Goal: Task Accomplishment & Management: Manage account settings

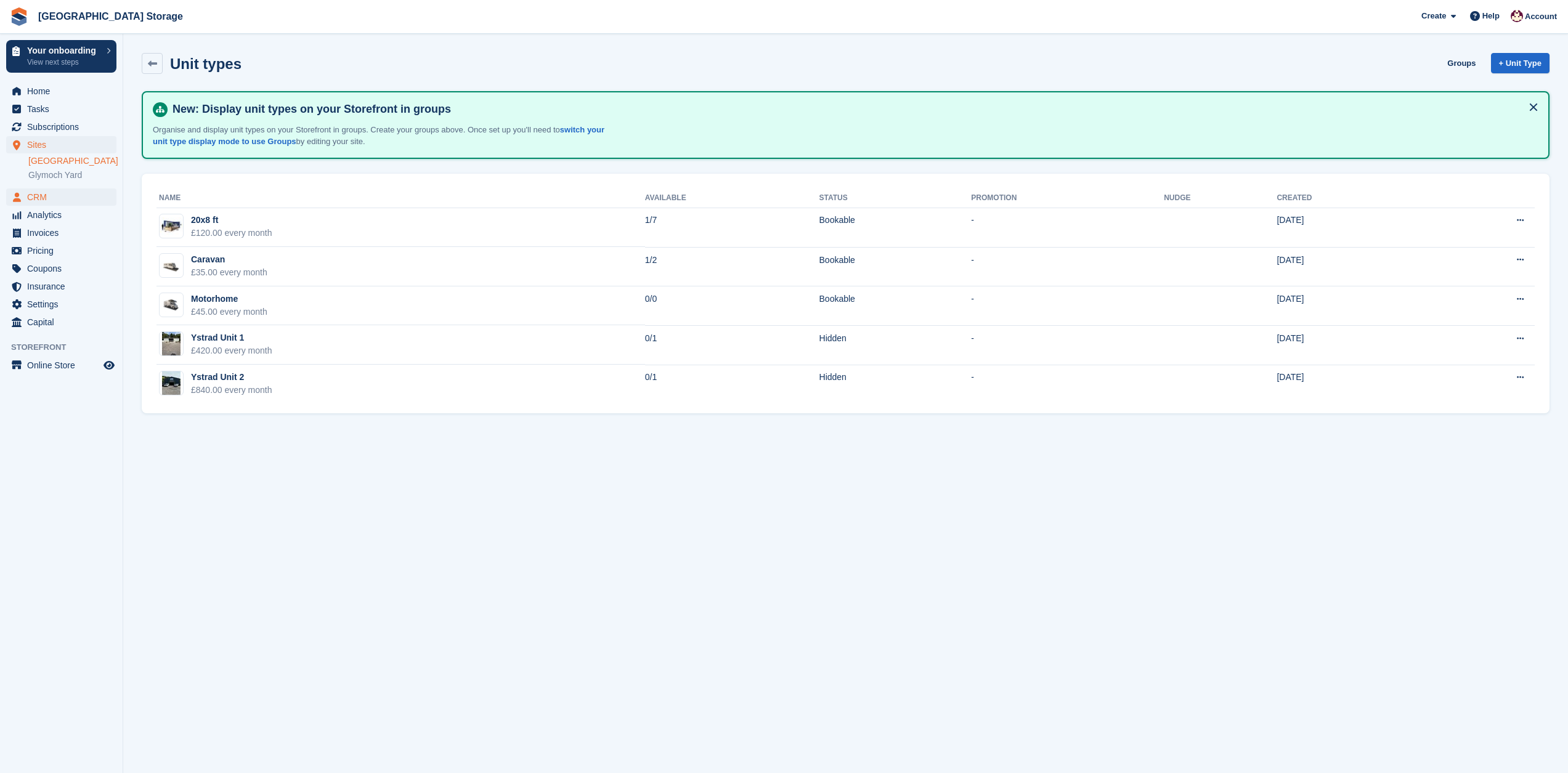
click at [43, 199] on span "CRM" at bounding box center [64, 196] width 74 height 17
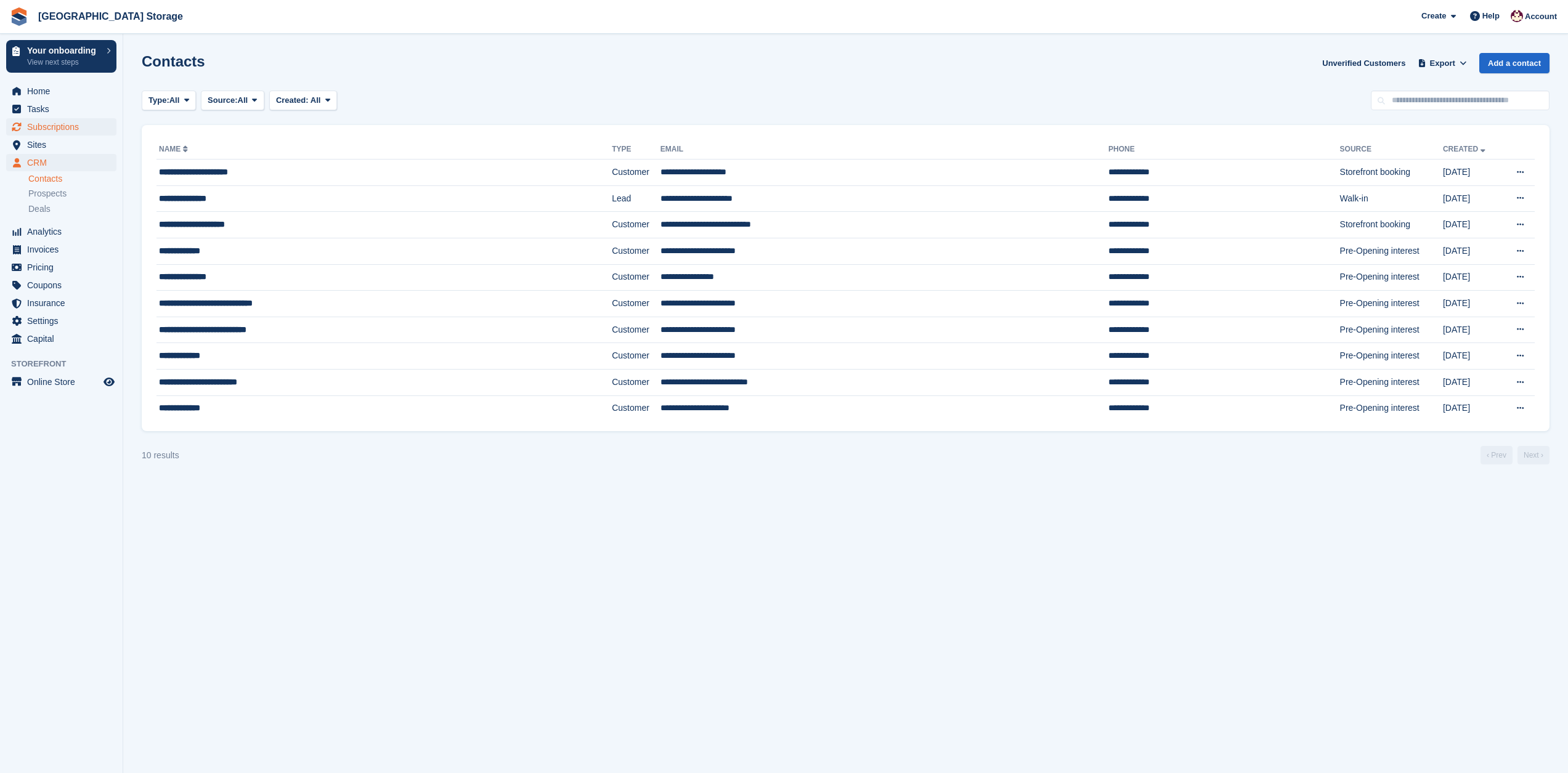
click at [49, 126] on span "Subscriptions" at bounding box center [64, 126] width 74 height 17
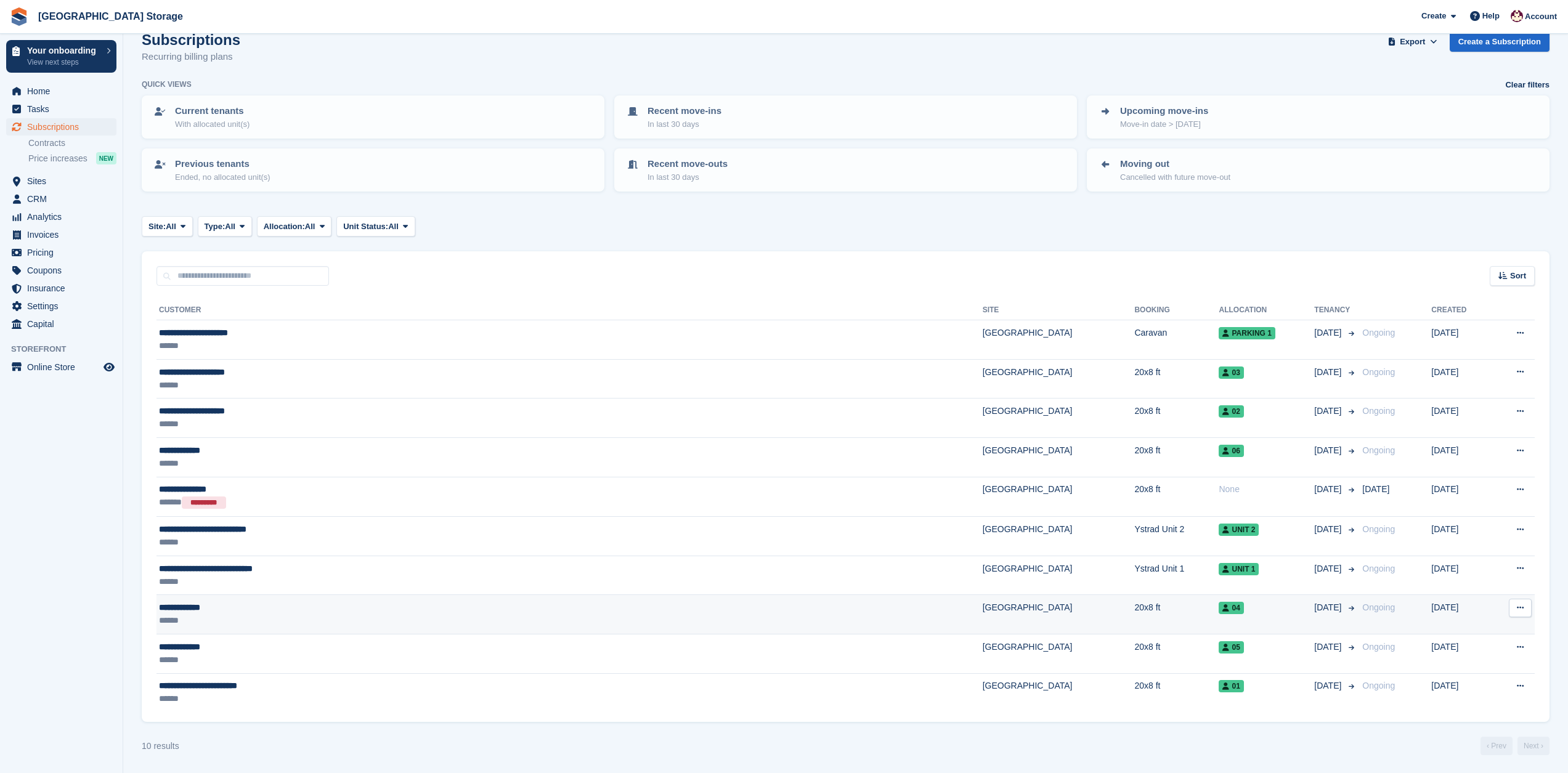
scroll to position [21, 0]
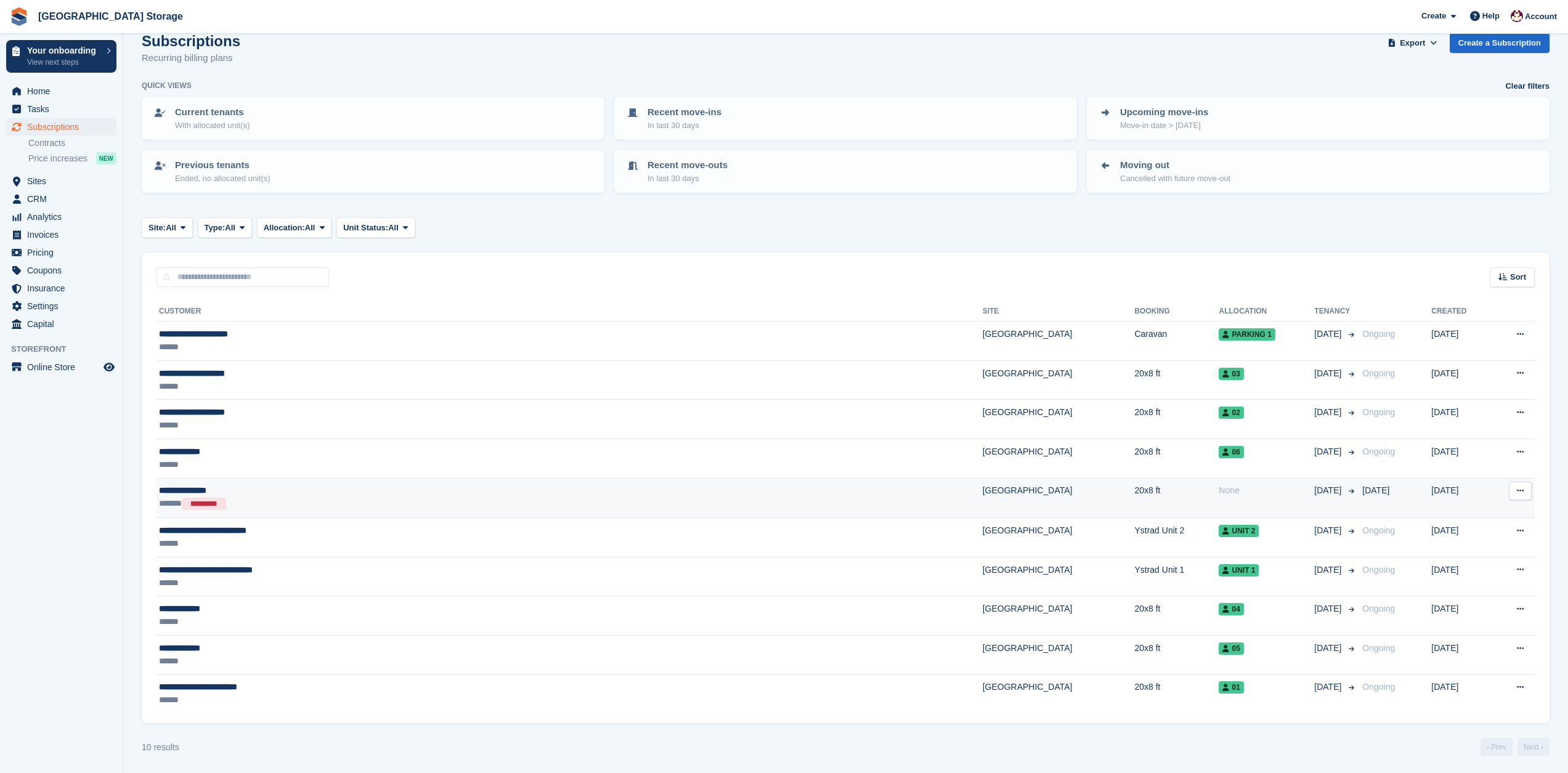
click at [1519, 491] on icon at bounding box center [1519, 490] width 7 height 8
click at [1431, 492] on td "[DATE]" at bounding box center [1460, 498] width 60 height 40
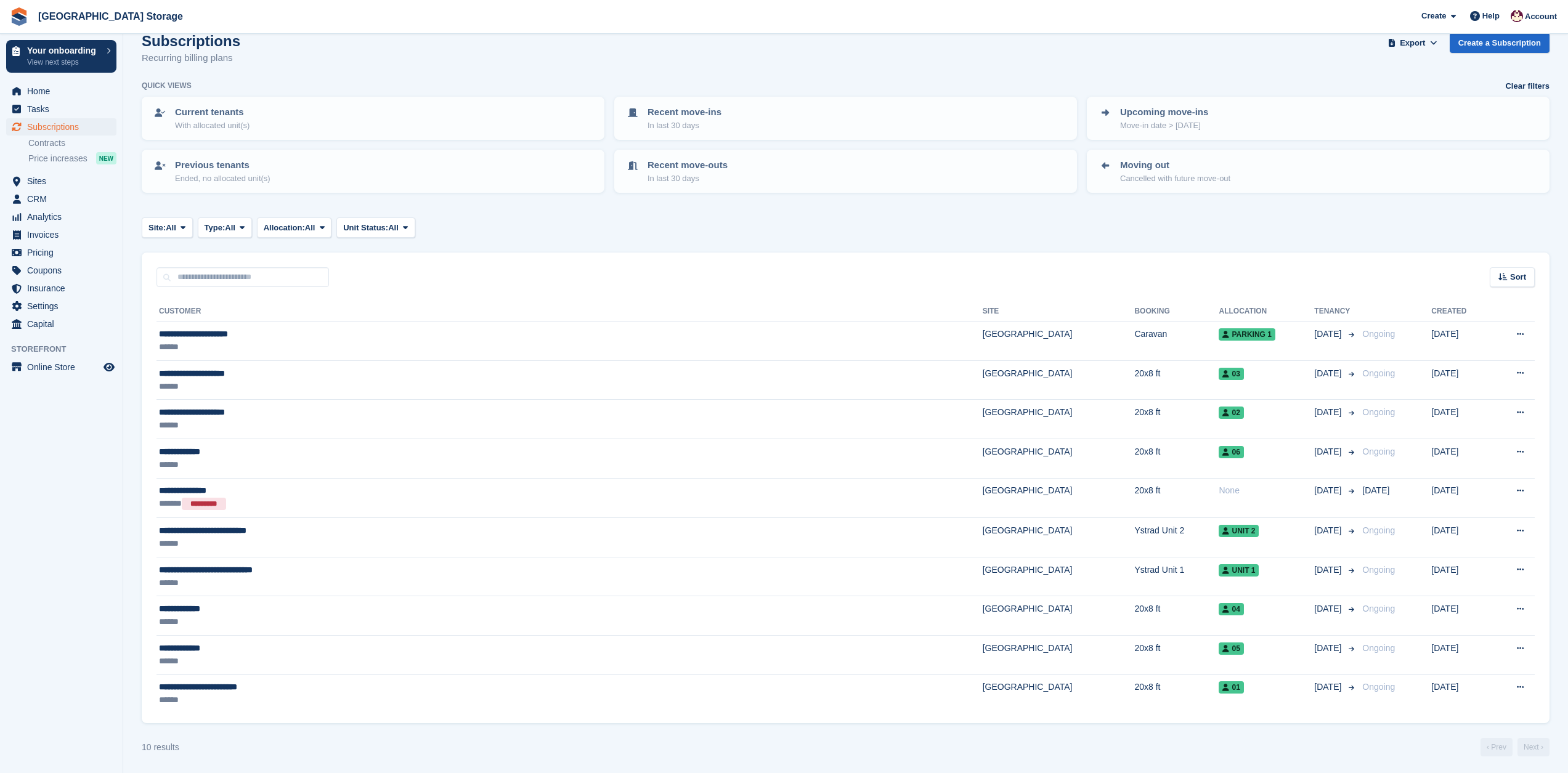
scroll to position [14, 0]
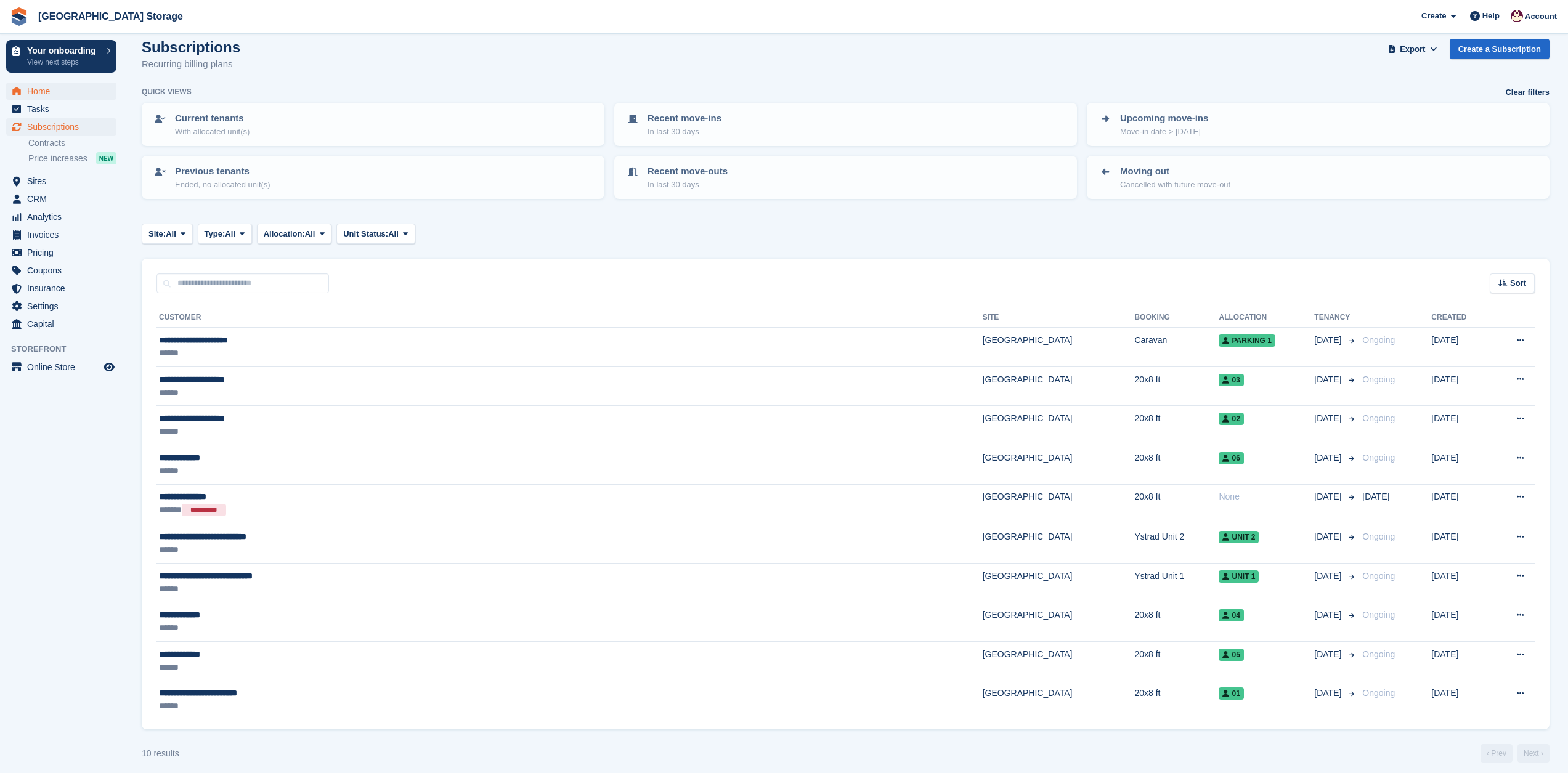
click at [50, 92] on span "Home" at bounding box center [64, 91] width 74 height 17
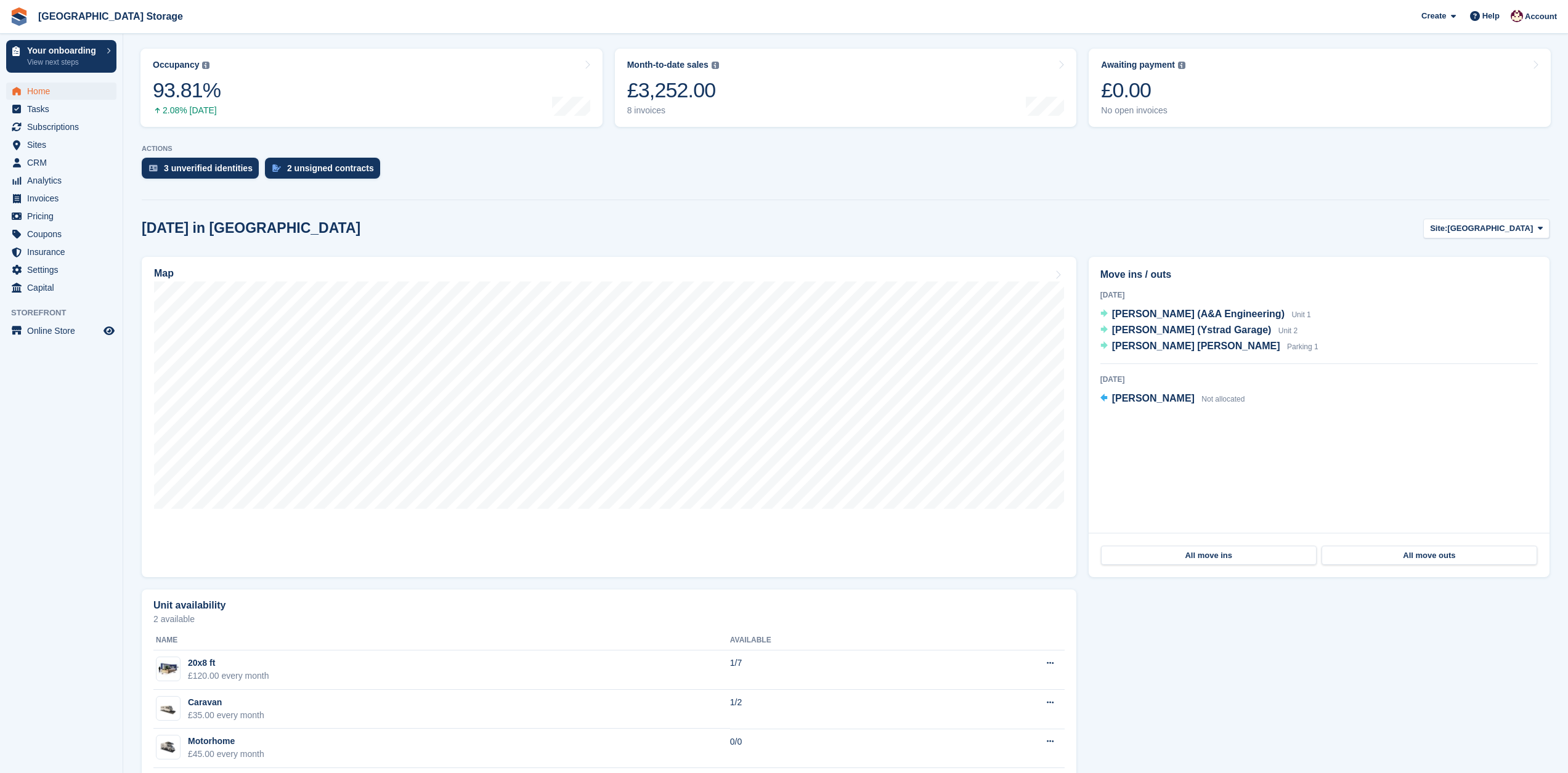
scroll to position [184, 0]
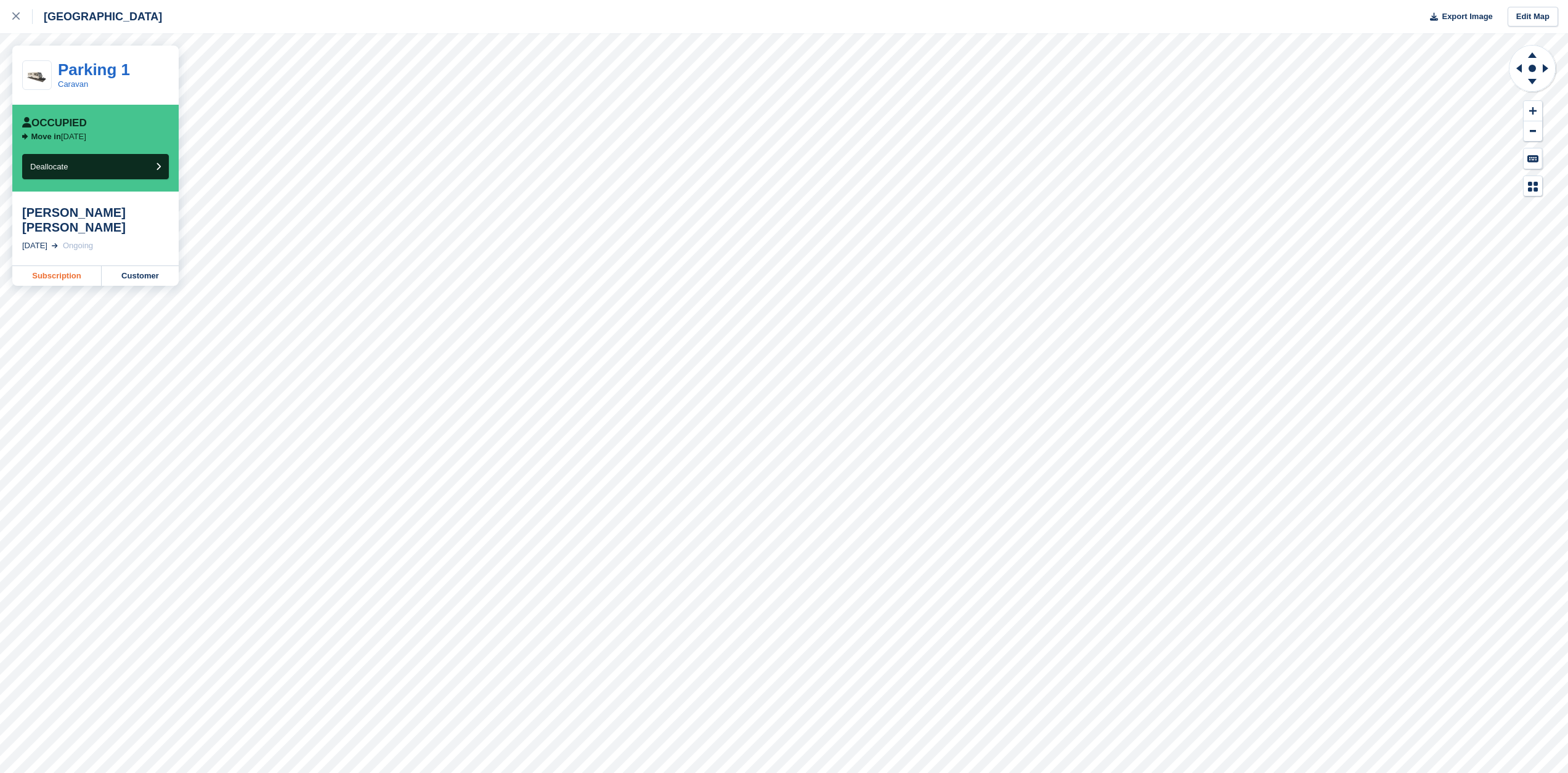
click at [85, 266] on link "Subscription" at bounding box center [57, 275] width 89 height 20
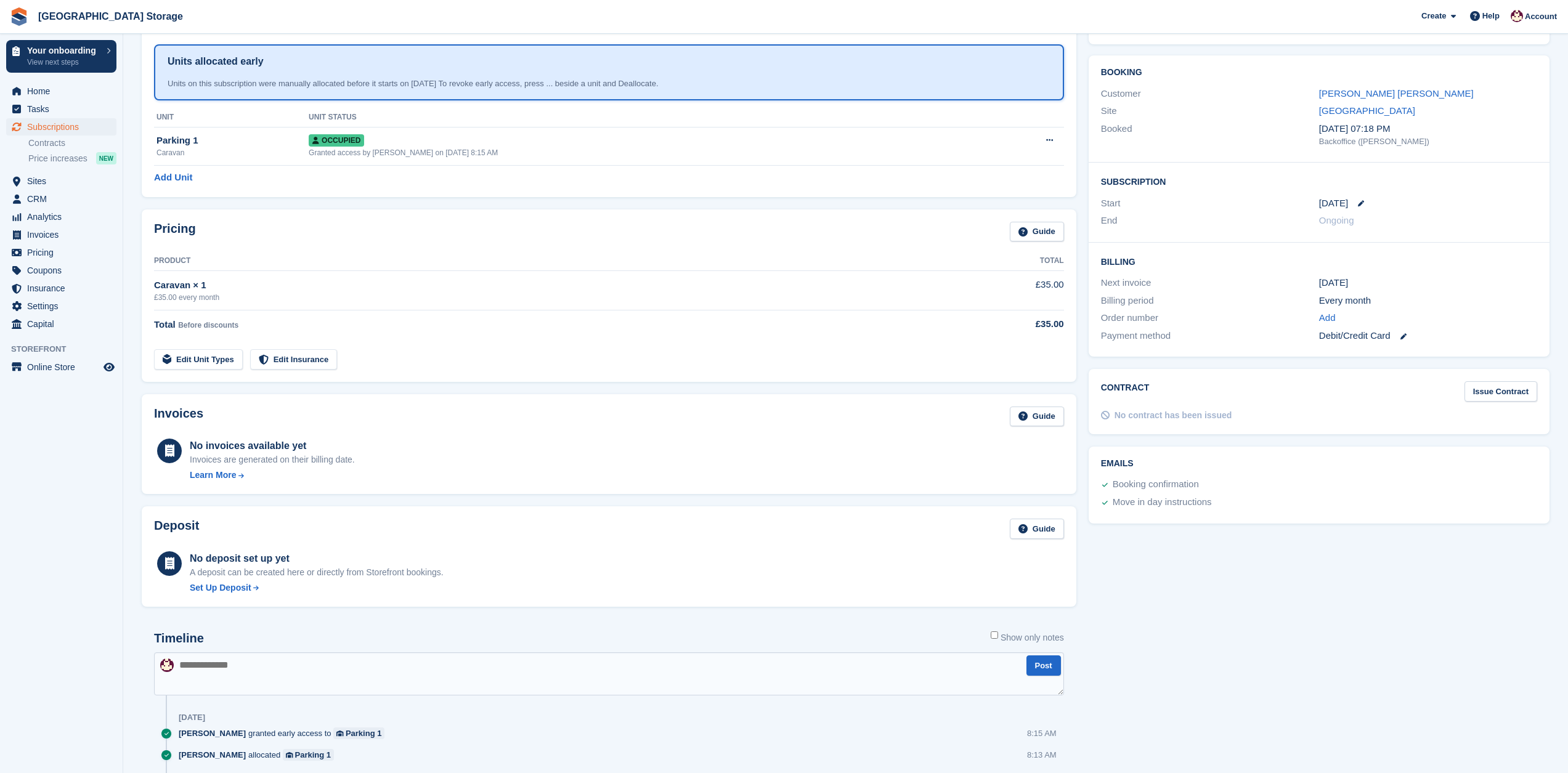
scroll to position [80, 0]
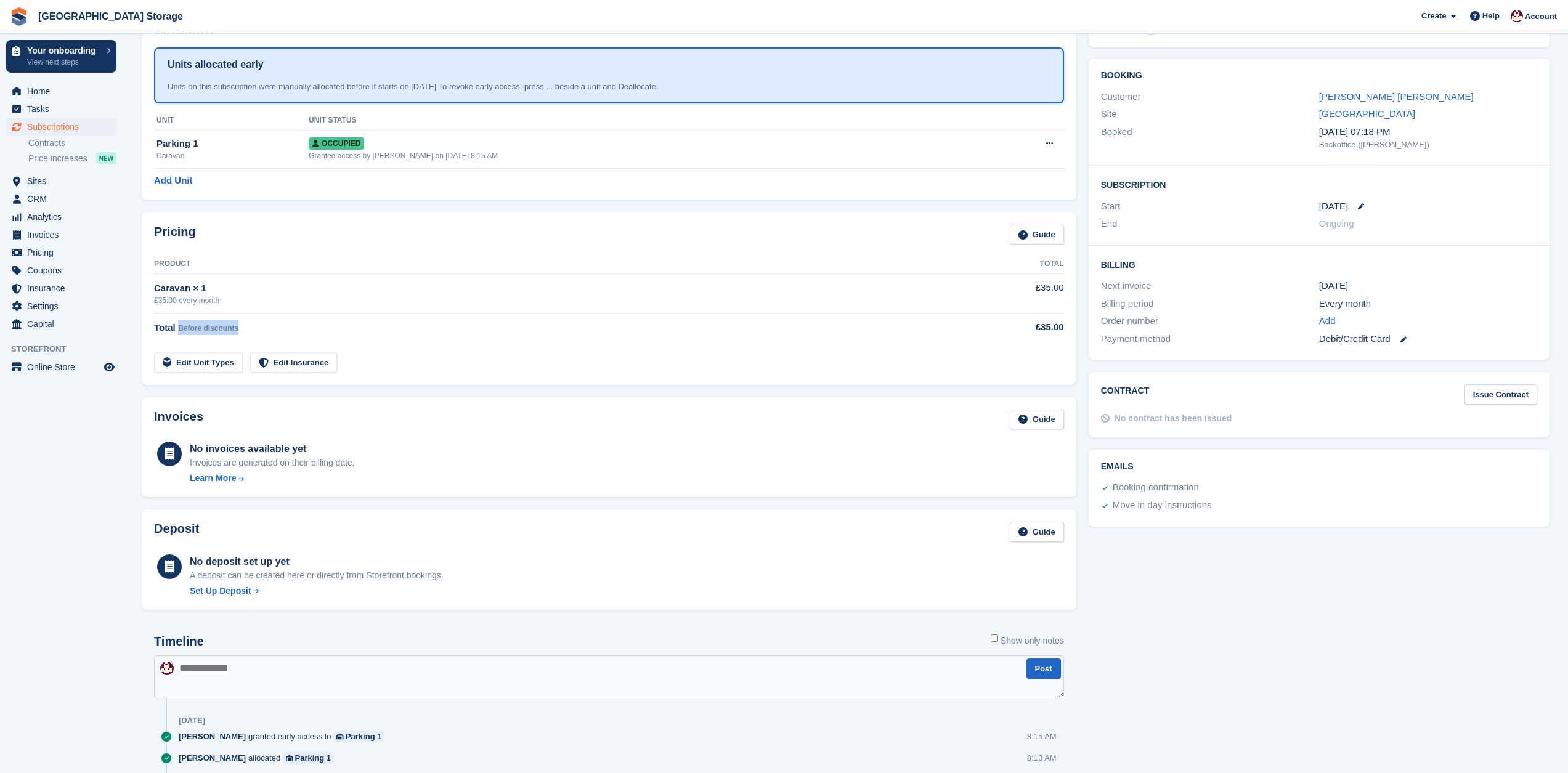
drag, startPoint x: 182, startPoint y: 329, endPoint x: 247, endPoint y: 329, distance: 65.0
click at [247, 329] on div "Total Before discounts" at bounding box center [548, 328] width 788 height 15
click at [250, 328] on div "Total Before discounts" at bounding box center [548, 328] width 788 height 15
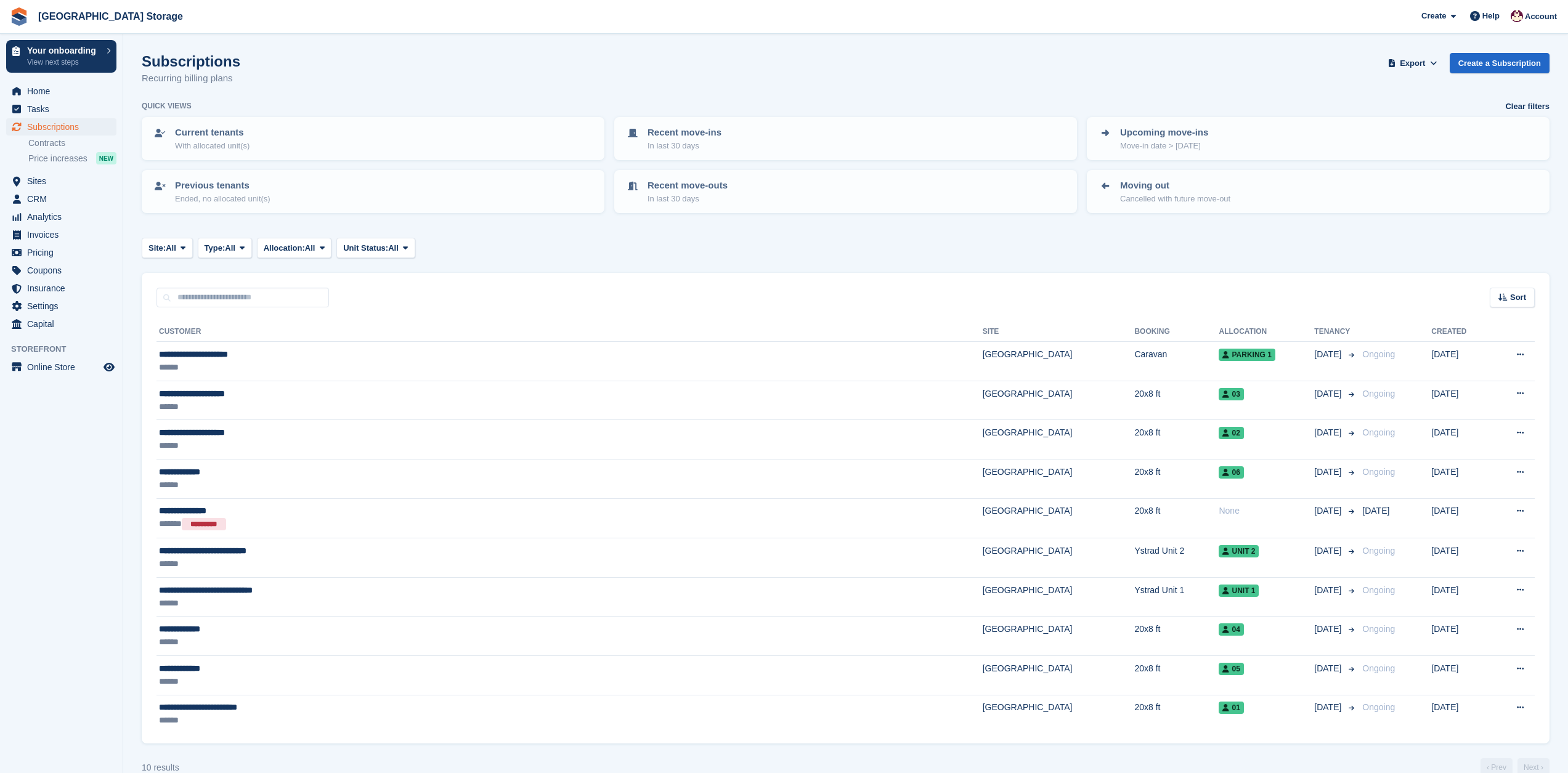
scroll to position [14, 0]
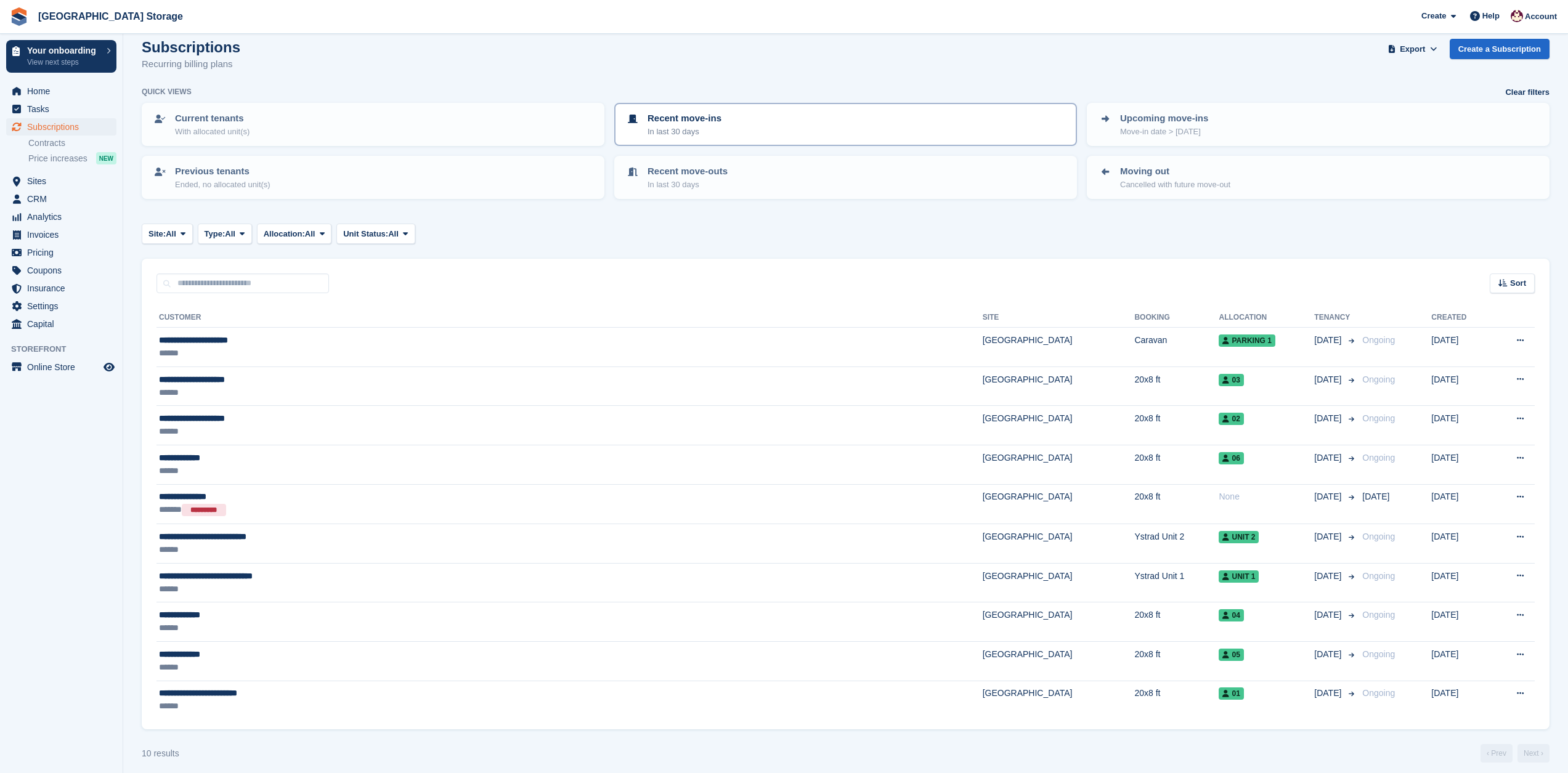
click at [674, 136] on link "Recent move-ins In last 30 days" at bounding box center [845, 124] width 460 height 41
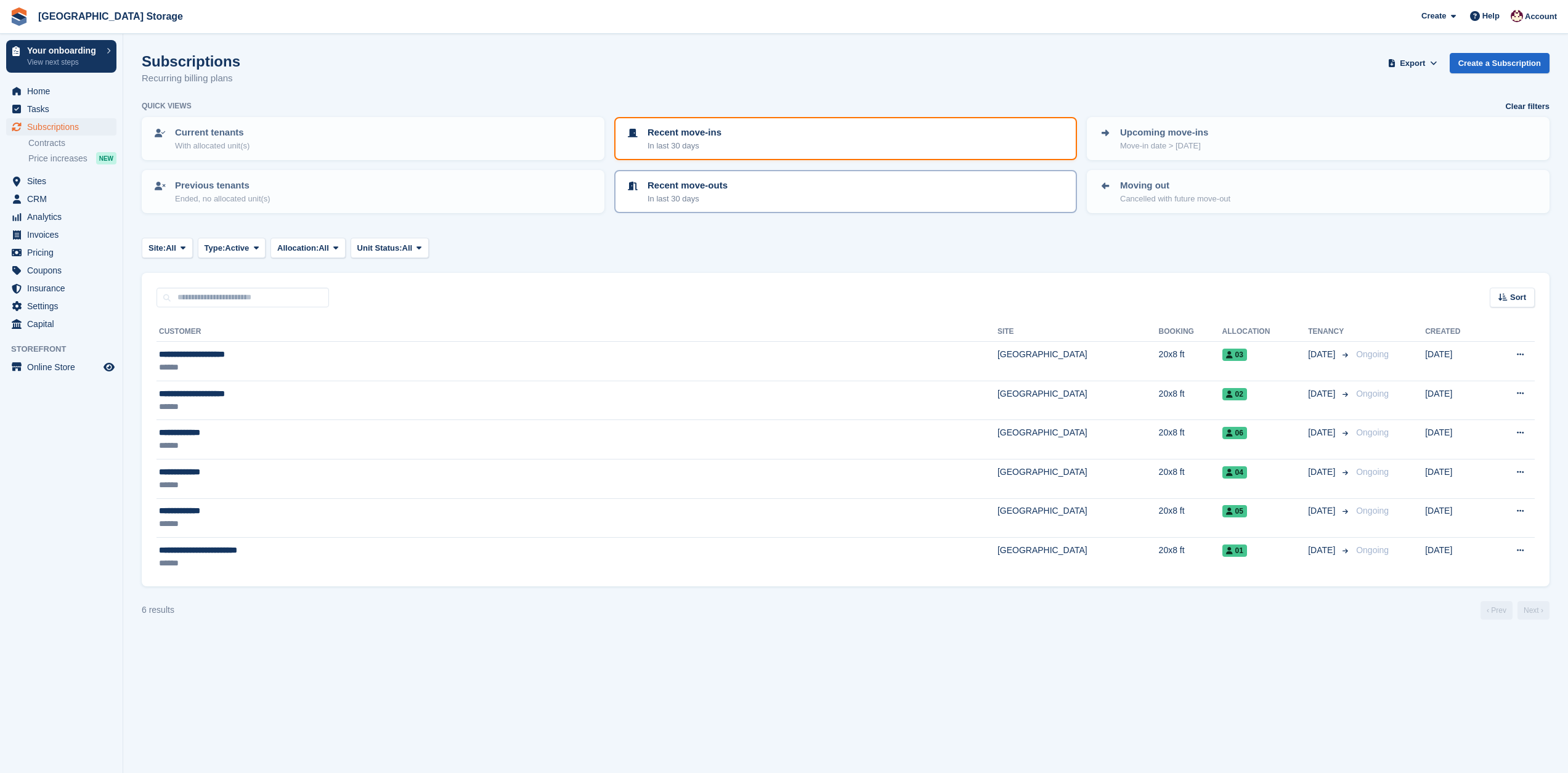
click at [676, 185] on p "Recent move-outs" at bounding box center [687, 185] width 80 height 14
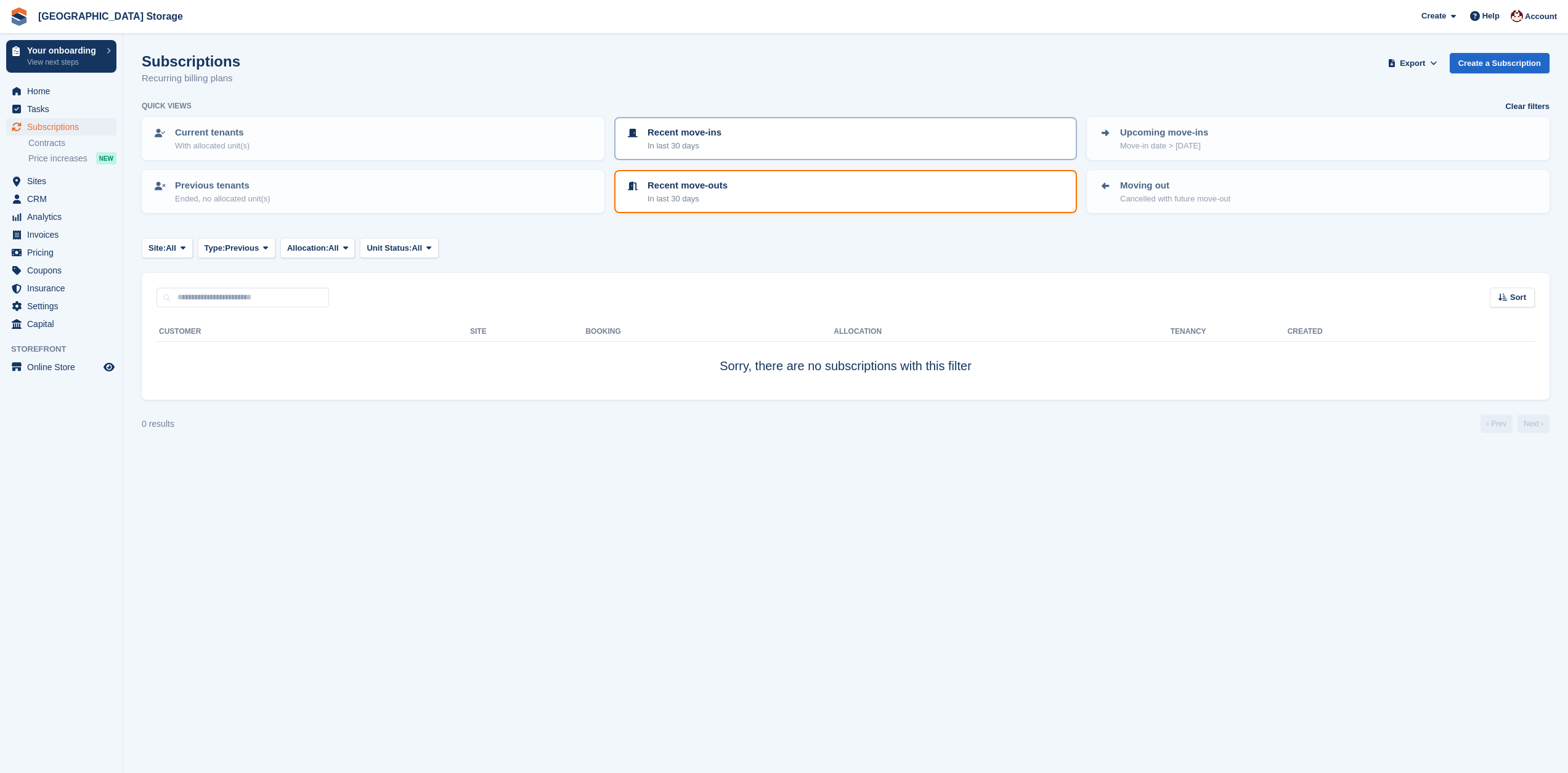
click at [676, 140] on p "In last 30 days" at bounding box center [684, 145] width 74 height 13
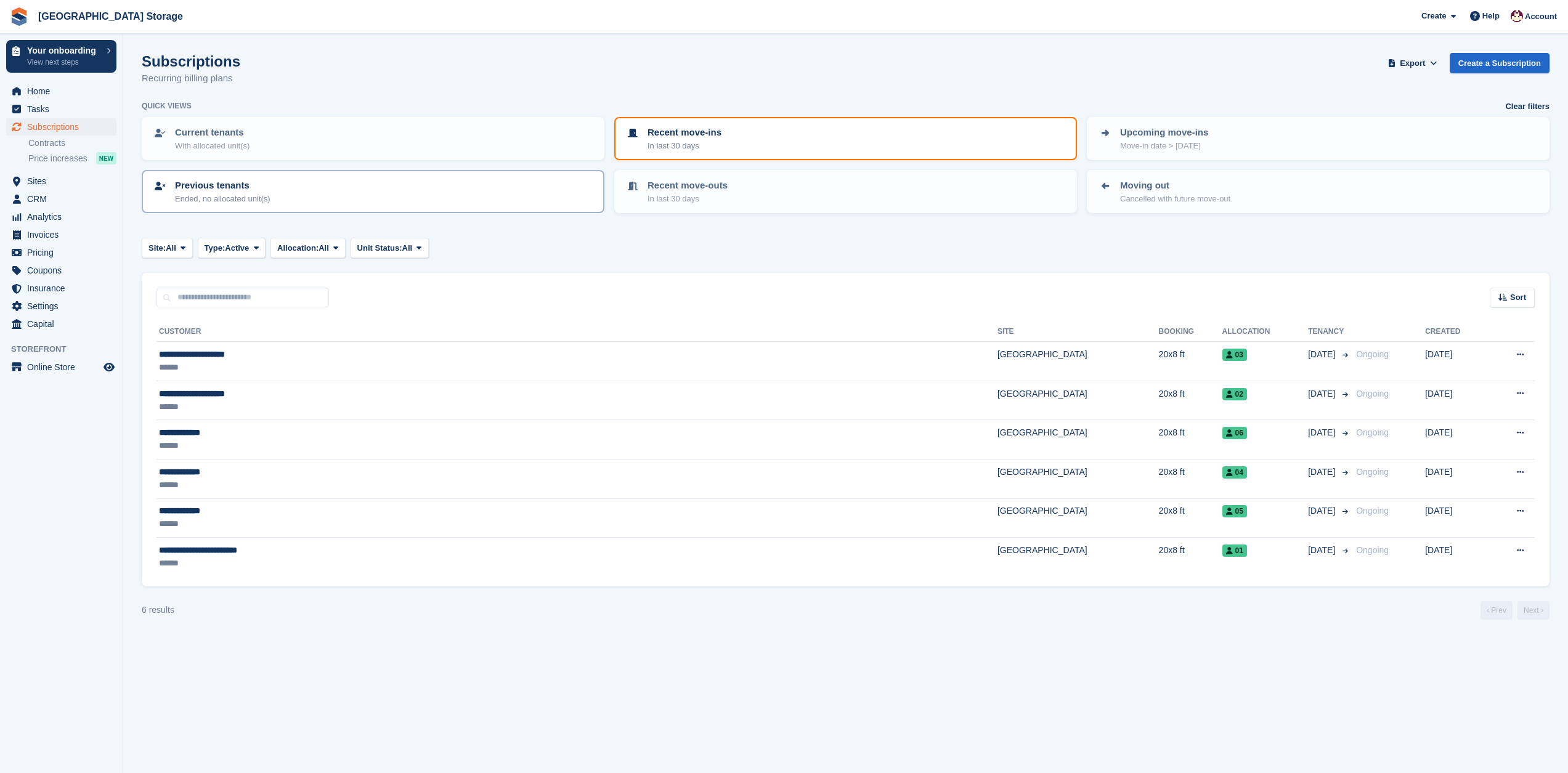
click at [480, 191] on div "Previous tenants Ended, no allocated unit(s)" at bounding box center [373, 191] width 441 height 26
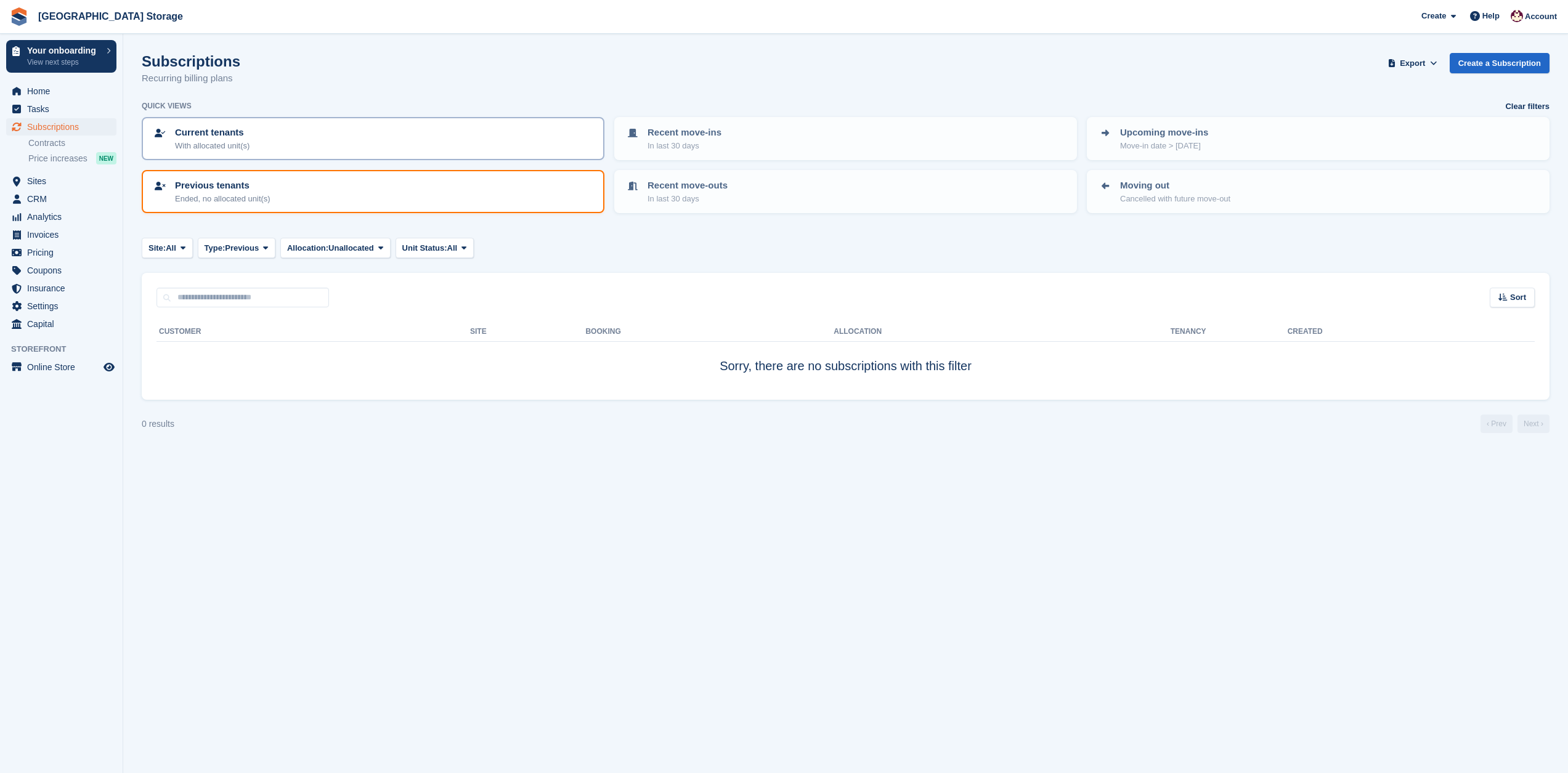
click at [439, 150] on div "Current tenants With allocated unit(s)" at bounding box center [373, 138] width 441 height 26
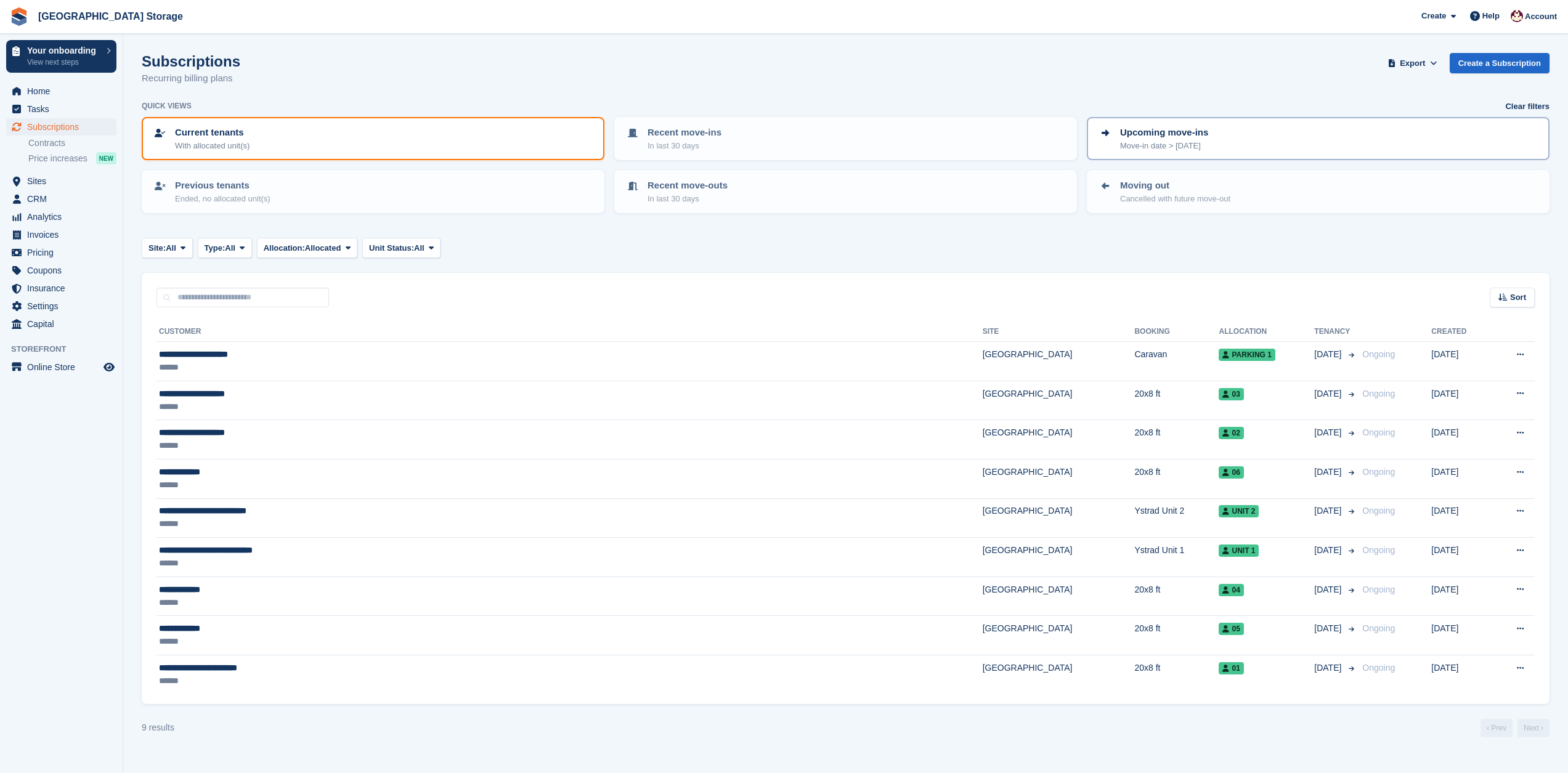
click at [1140, 134] on p "Upcoming move-ins" at bounding box center [1163, 132] width 88 height 14
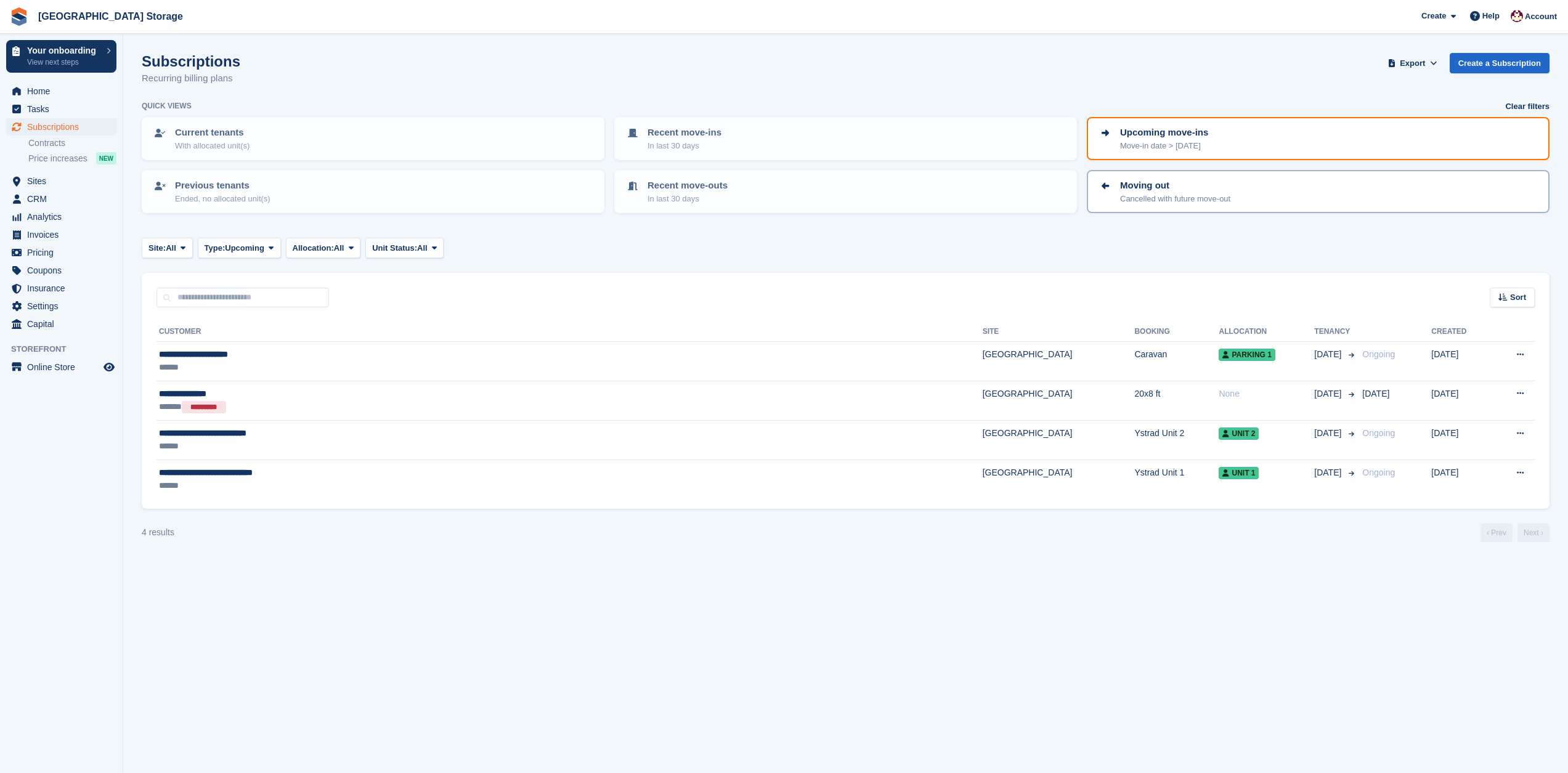
click at [1160, 180] on p "Moving out" at bounding box center [1175, 185] width 110 height 14
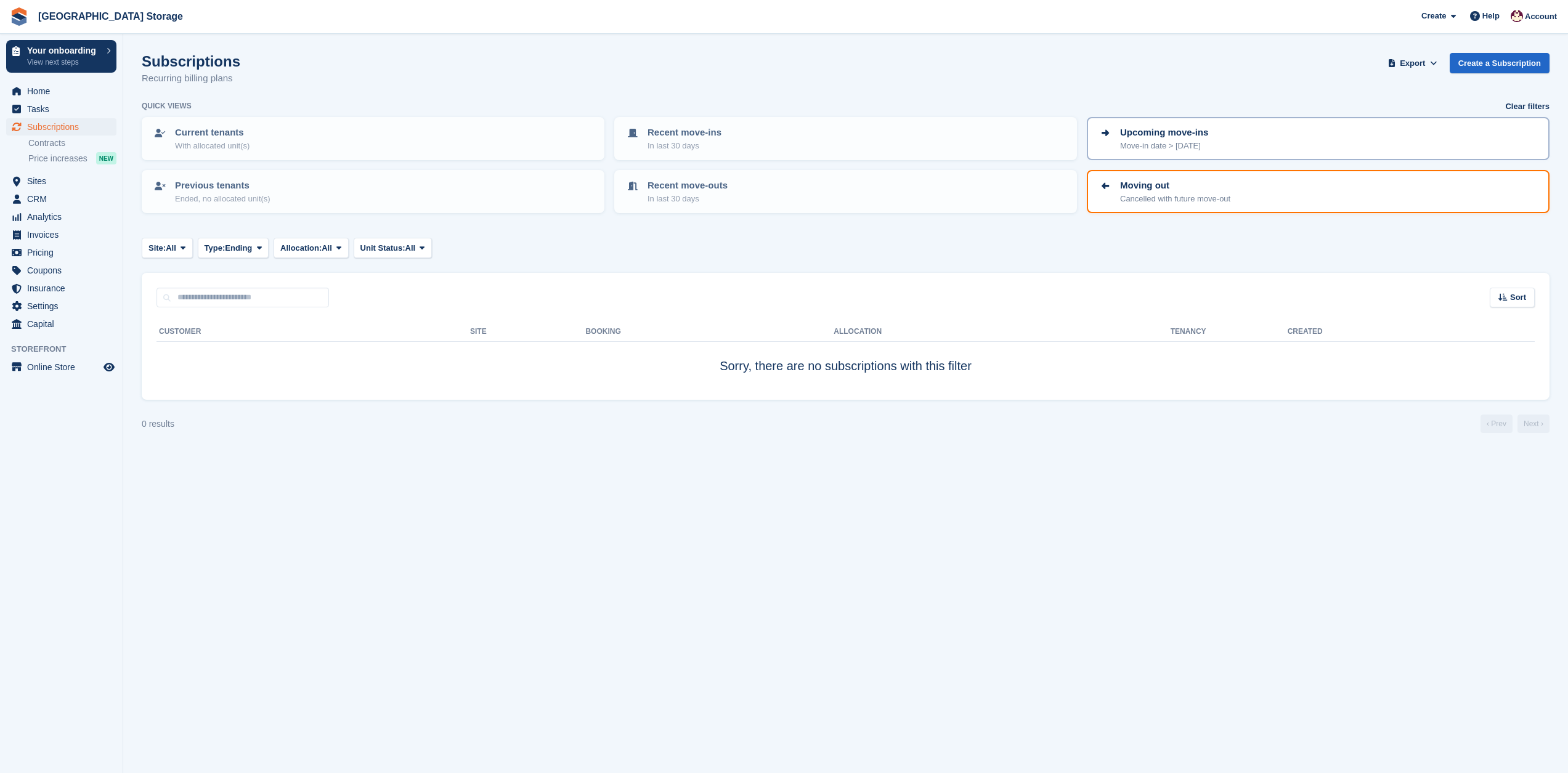
click at [1189, 134] on p "Upcoming move-ins" at bounding box center [1163, 132] width 88 height 14
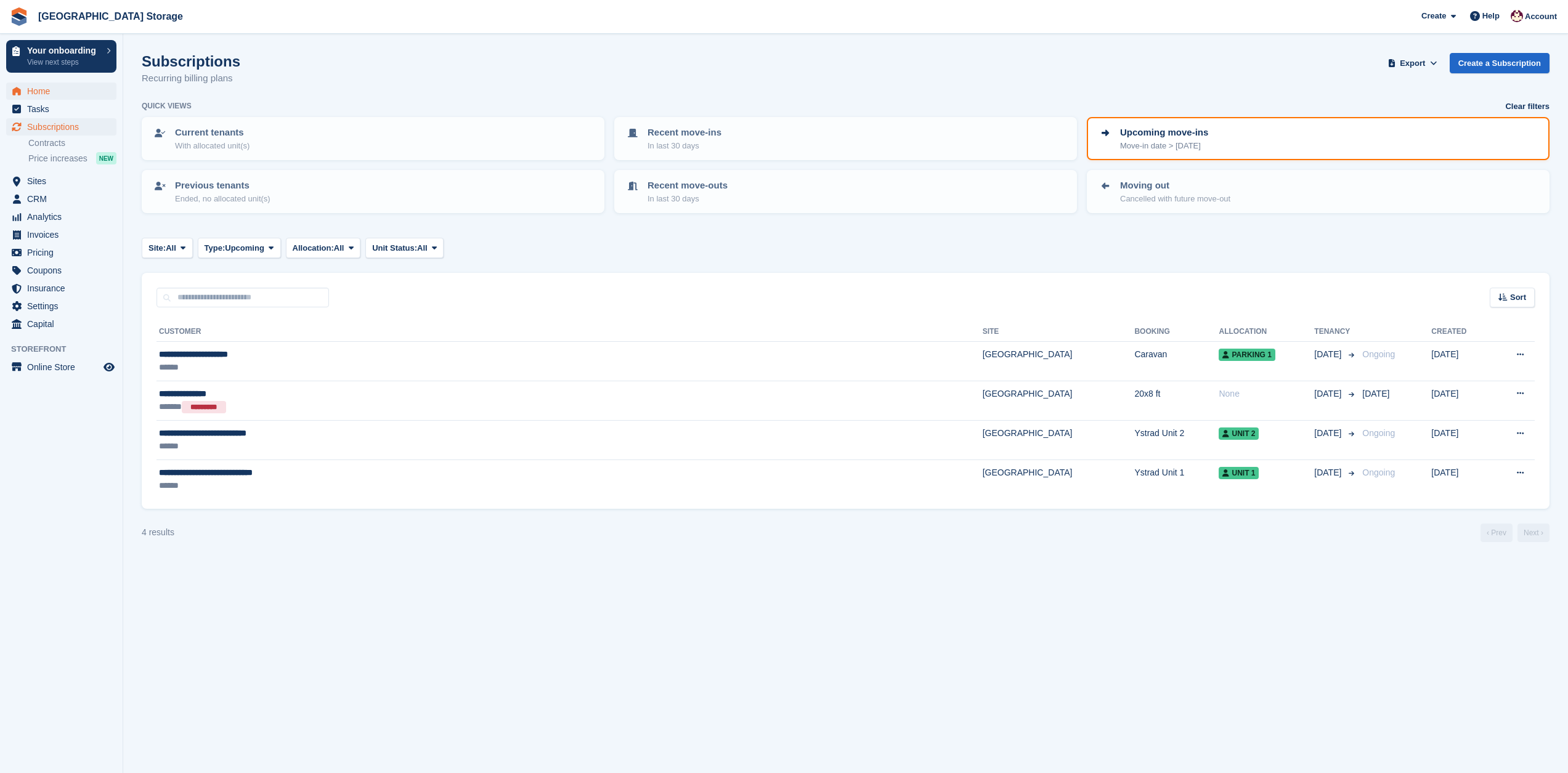
click at [50, 92] on span "Home" at bounding box center [64, 91] width 74 height 17
